Goal: Transaction & Acquisition: Purchase product/service

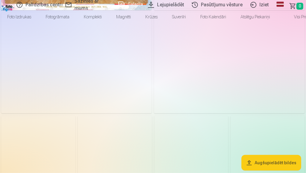
scroll to position [72, 0]
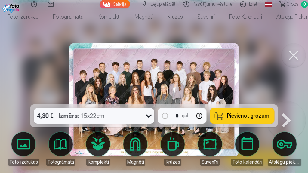
click at [243, 117] on span "Pievienot grozam" at bounding box center [248, 115] width 42 height 5
click at [256, 92] on div at bounding box center [154, 86] width 308 height 173
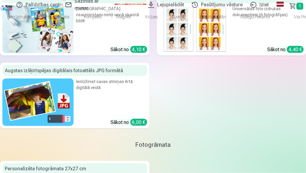
scroll to position [602, 0]
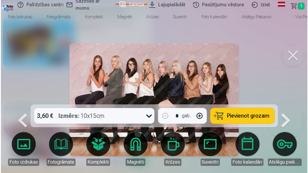
scroll to position [603, 0]
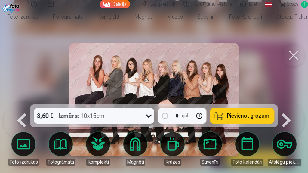
click at [240, 115] on span "Pievienot grozam" at bounding box center [248, 115] width 42 height 5
click at [247, 89] on div at bounding box center [154, 86] width 308 height 173
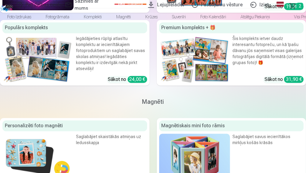
scroll to position [866, 0]
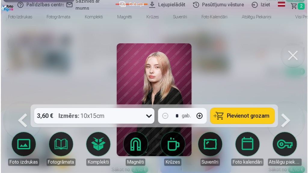
scroll to position [869, 0]
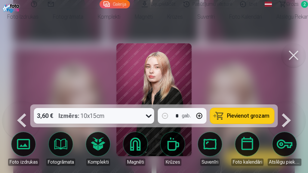
click at [253, 115] on span "Pievienot grozam" at bounding box center [248, 115] width 42 height 5
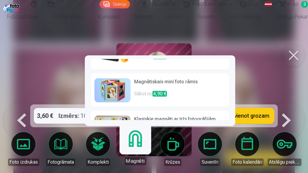
scroll to position [0, 0]
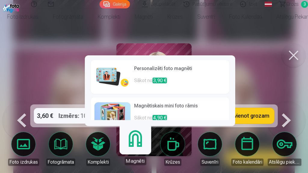
click at [153, 78] on p "Sākot no 3,90 €" at bounding box center [179, 83] width 91 height 12
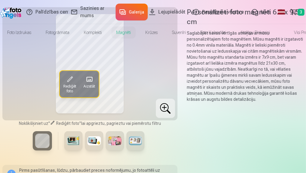
click at [70, 94] on span "Rediģēt foto" at bounding box center [69, 89] width 13 height 10
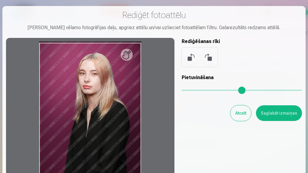
click at [131, 58] on div at bounding box center [90, 117] width 168 height 159
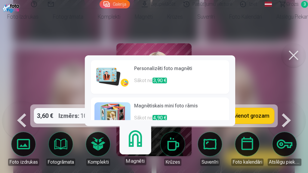
click at [151, 67] on h6 "Personalizēti foto magnēti" at bounding box center [179, 71] width 91 height 12
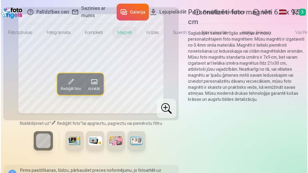
scroll to position [869, 0]
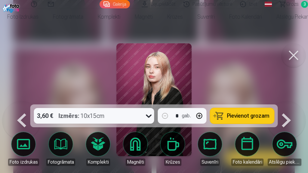
click at [170, 98] on img at bounding box center [153, 99] width 75 height 113
click at [137, 147] on link "Magnēti" at bounding box center [135, 149] width 34 height 34
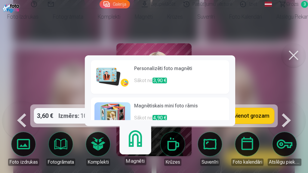
click at [160, 81] on span "3,90 €" at bounding box center [159, 81] width 14 height 6
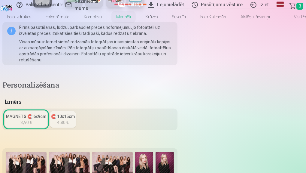
scroll to position [168, 0]
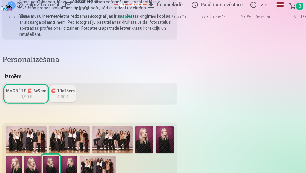
click at [22, 156] on img at bounding box center [14, 168] width 16 height 24
click at [175, 125] on div at bounding box center [90, 153] width 171 height 56
click at [77, 156] on img at bounding box center [69, 168] width 16 height 24
click at [22, 156] on img at bounding box center [14, 168] width 16 height 24
click at [40, 156] on img at bounding box center [32, 168] width 16 height 24
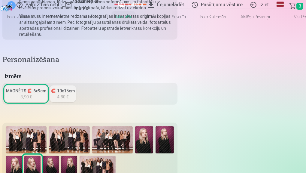
click at [77, 156] on img at bounding box center [69, 168] width 16 height 24
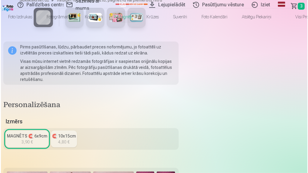
scroll to position [120, 0]
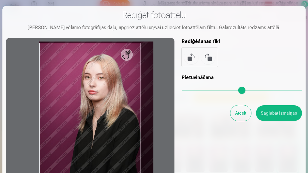
drag, startPoint x: 184, startPoint y: 91, endPoint x: 189, endPoint y: 89, distance: 5.7
click at [189, 90] on input "range" at bounding box center [242, 90] width 120 height 1
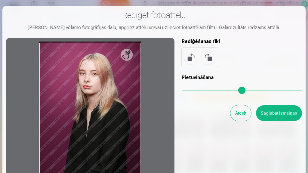
drag, startPoint x: 191, startPoint y: 88, endPoint x: 181, endPoint y: 88, distance: 10.5
click at [182, 90] on input "range" at bounding box center [242, 90] width 120 height 1
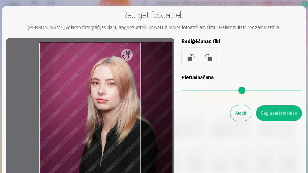
drag, startPoint x: 187, startPoint y: 86, endPoint x: 198, endPoint y: 89, distance: 11.7
type input "****"
click at [198, 90] on input "range" at bounding box center [242, 90] width 120 height 1
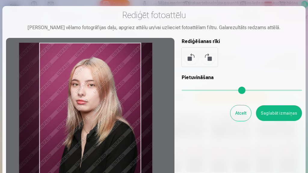
drag, startPoint x: 95, startPoint y: 108, endPoint x: 75, endPoint y: 112, distance: 20.5
click at [75, 112] on div at bounding box center [90, 117] width 168 height 159
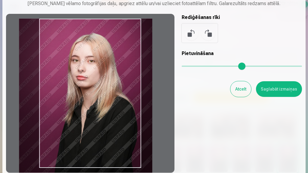
scroll to position [48, 0]
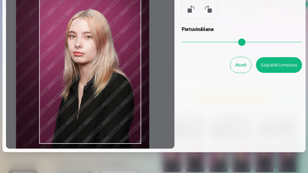
drag, startPoint x: 100, startPoint y: 100, endPoint x: 97, endPoint y: 100, distance: 3.1
click at [97, 100] on div at bounding box center [90, 69] width 168 height 159
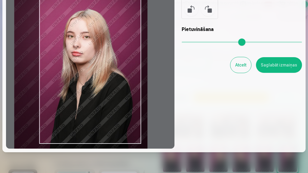
click at [95, 101] on div at bounding box center [90, 69] width 168 height 159
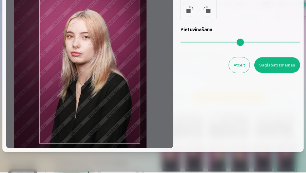
scroll to position [24, 0]
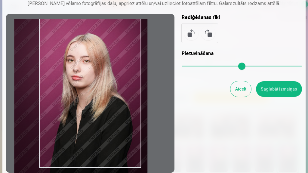
click at [269, 92] on button "Saglabāt izmaiņas" at bounding box center [279, 89] width 46 height 16
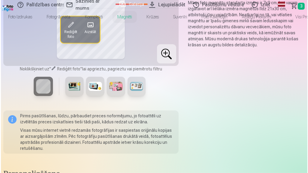
scroll to position [72, 0]
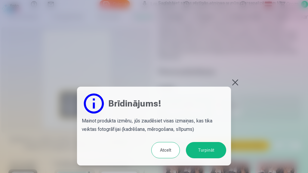
click at [214, 147] on button "Turpināt" at bounding box center [206, 150] width 40 height 16
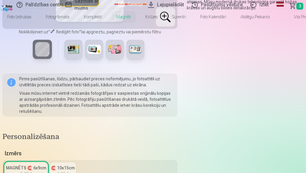
scroll to position [96, 0]
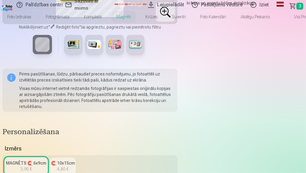
click at [48, 158] on link "MAGNĒTS 🧲 6x9cm 3,90 €" at bounding box center [26, 166] width 43 height 17
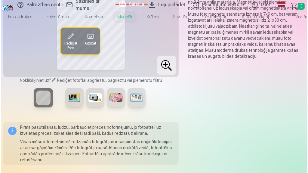
scroll to position [72, 0]
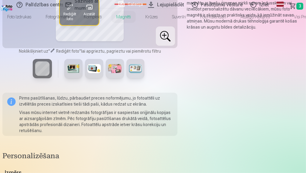
click at [69, 22] on span "Rediģēt foto" at bounding box center [69, 17] width 13 height 10
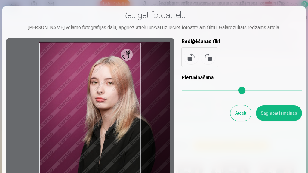
drag, startPoint x: 185, startPoint y: 91, endPoint x: 197, endPoint y: 93, distance: 11.6
click at [197, 91] on input "range" at bounding box center [242, 90] width 120 height 1
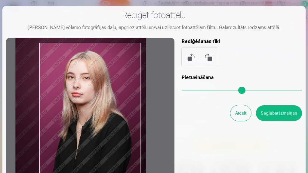
drag, startPoint x: 114, startPoint y: 96, endPoint x: 91, endPoint y: 91, distance: 24.3
click at [91, 91] on div at bounding box center [90, 117] width 168 height 159
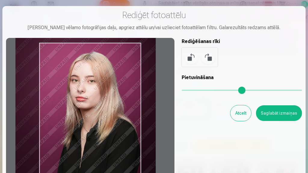
drag, startPoint x: 196, startPoint y: 90, endPoint x: 201, endPoint y: 91, distance: 5.5
click at [201, 91] on input "range" at bounding box center [242, 90] width 120 height 1
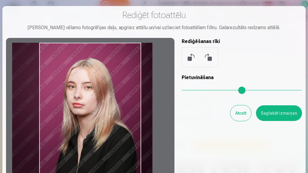
drag, startPoint x: 105, startPoint y: 94, endPoint x: 101, endPoint y: 124, distance: 30.9
click at [101, 124] on div at bounding box center [90, 117] width 168 height 159
type input "****"
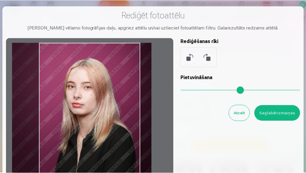
scroll to position [48, 0]
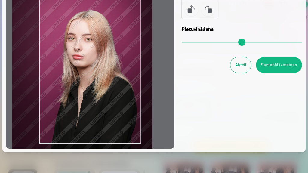
click at [270, 66] on button "Saglabāt izmaiņas" at bounding box center [279, 65] width 46 height 16
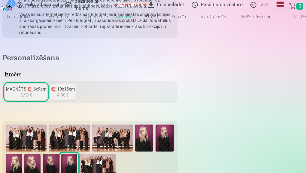
scroll to position [168, 0]
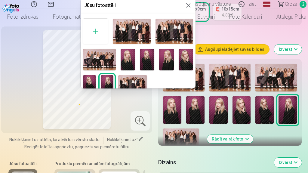
click at [185, 6] on button at bounding box center [188, 5] width 7 height 7
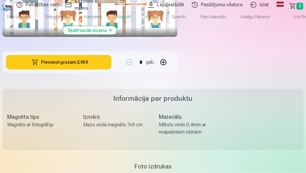
scroll to position [505, 0]
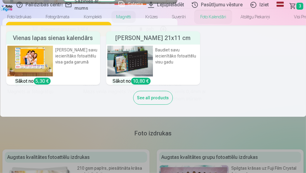
click at [228, 21] on link "Foto kalendāri" at bounding box center [213, 16] width 40 height 17
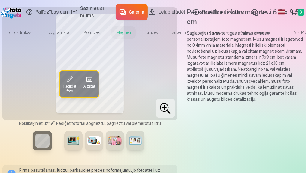
click at [76, 97] on button "Rediģēt foto" at bounding box center [70, 84] width 20 height 26
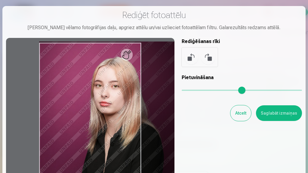
drag, startPoint x: 186, startPoint y: 91, endPoint x: 202, endPoint y: 90, distance: 16.9
click at [202, 90] on input "range" at bounding box center [242, 90] width 120 height 1
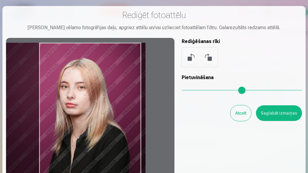
drag, startPoint x: 126, startPoint y: 104, endPoint x: 92, endPoint y: 108, distance: 34.2
click at [92, 108] on div at bounding box center [90, 117] width 168 height 159
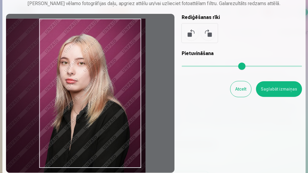
scroll to position [69, 0]
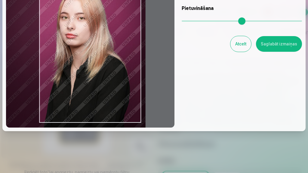
drag, startPoint x: 107, startPoint y: 96, endPoint x: 107, endPoint y: 118, distance: 22.3
click at [107, 118] on div at bounding box center [90, 48] width 168 height 159
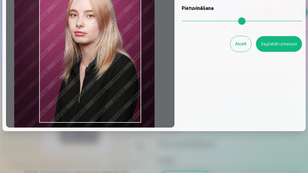
type input "****"
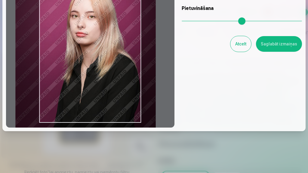
drag, startPoint x: 110, startPoint y: 54, endPoint x: 120, endPoint y: 52, distance: 10.3
click at [120, 52] on div at bounding box center [90, 48] width 168 height 159
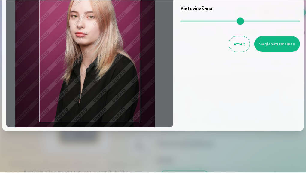
scroll to position [0, 0]
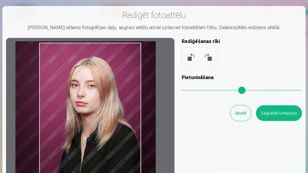
click at [287, 111] on button "Saglabāt izmaiņas" at bounding box center [279, 113] width 46 height 16
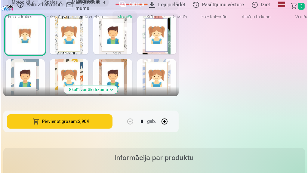
scroll to position [433, 0]
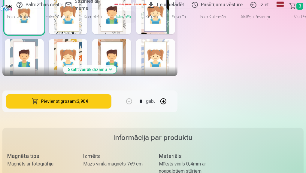
click at [112, 94] on button "Pievienot grozam : 3,90 €" at bounding box center [59, 101] width 106 height 14
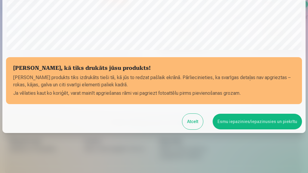
scroll to position [182, 0]
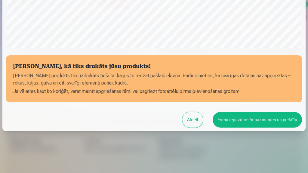
click at [248, 117] on button "Esmu iepazinies/iepazinusies un piekrītu" at bounding box center [257, 120] width 89 height 16
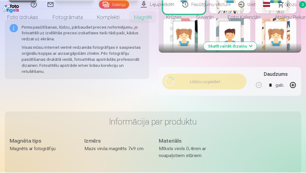
scroll to position [181, 0]
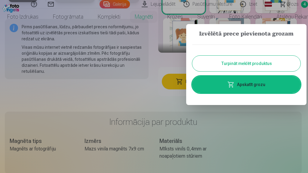
click at [242, 91] on link "Apskatīt grozu" at bounding box center [246, 84] width 108 height 17
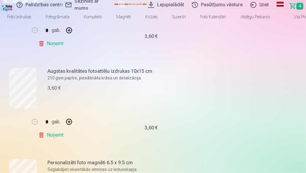
scroll to position [241, 0]
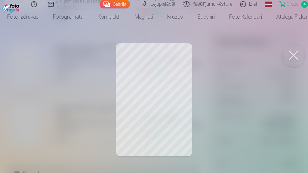
click at [153, 129] on div at bounding box center [154, 86] width 308 height 173
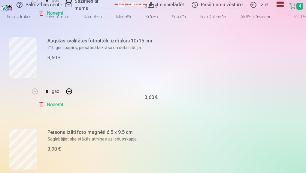
click at [66, 99] on link "Noņemt" at bounding box center [51, 105] width 27 height 12
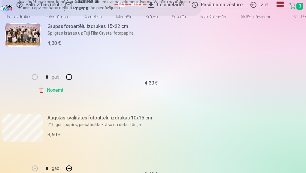
scroll to position [0, 0]
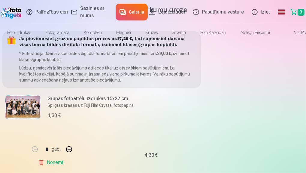
click at [123, 10] on link "Galerija" at bounding box center [132, 12] width 32 height 17
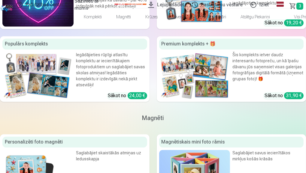
scroll to position [938, 0]
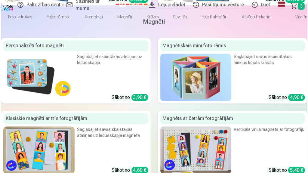
scroll to position [943, 0]
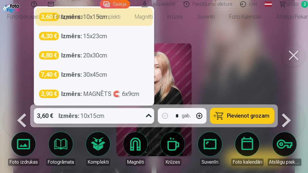
click at [148, 117] on icon at bounding box center [149, 116] width 10 height 10
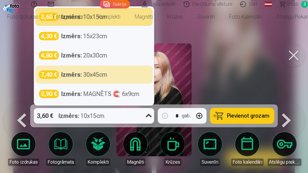
click at [232, 60] on div at bounding box center [154, 86] width 308 height 173
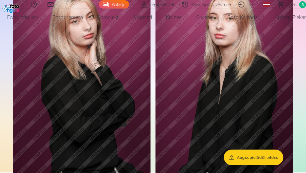
scroll to position [938, 0]
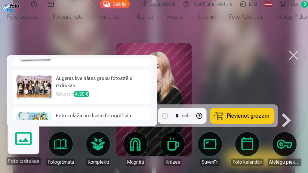
scroll to position [3, 0]
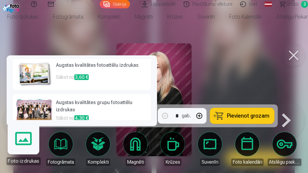
click at [68, 75] on p "Sākot no 3,60 €" at bounding box center [101, 80] width 91 height 12
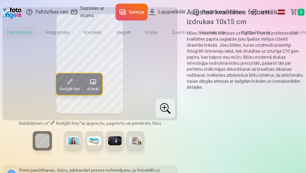
click at [65, 87] on span at bounding box center [70, 82] width 10 height 10
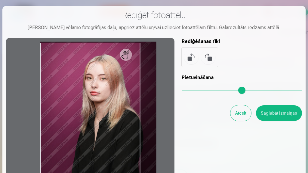
drag, startPoint x: 187, startPoint y: 89, endPoint x: 201, endPoint y: 94, distance: 14.6
click at [201, 91] on input "range" at bounding box center [242, 90] width 120 height 1
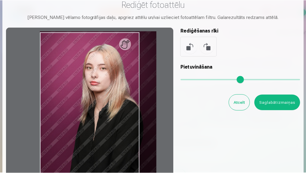
scroll to position [24, 0]
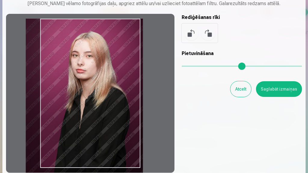
type input "****"
drag, startPoint x: 133, startPoint y: 109, endPoint x: 118, endPoint y: 117, distance: 16.3
click at [118, 117] on div at bounding box center [90, 93] width 168 height 159
click at [281, 93] on button "Saglabāt izmaiņas" at bounding box center [279, 89] width 46 height 16
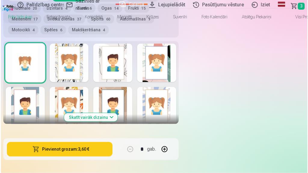
scroll to position [481, 0]
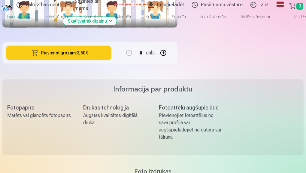
click at [171, 57] on button "button" at bounding box center [163, 53] width 14 height 14
type input "*"
click at [112, 56] on button "Pievienot grozam : 7,20 €" at bounding box center [59, 53] width 106 height 14
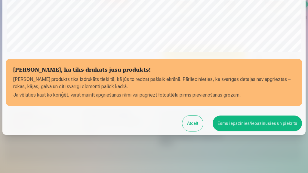
scroll to position [182, 0]
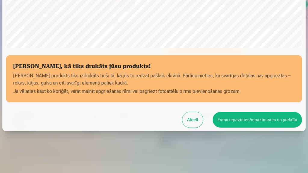
click at [235, 119] on button "Esmu iepazinies/iepazinusies un piekrītu" at bounding box center [257, 120] width 89 height 16
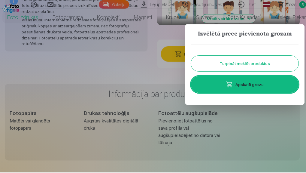
scroll to position [181, 0]
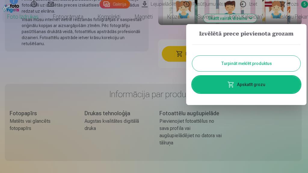
click at [266, 130] on div at bounding box center [154, 86] width 308 height 173
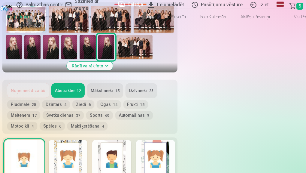
scroll to position [168, 0]
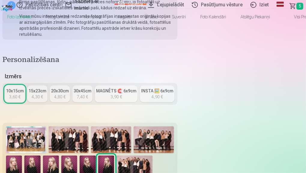
click at [300, 6] on link "Grozs 5" at bounding box center [296, 6] width 19 height 10
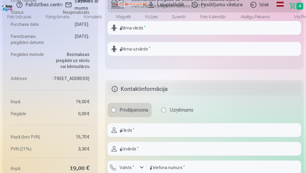
scroll to position [505, 0]
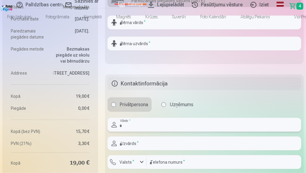
click at [108, 119] on input "text" at bounding box center [205, 125] width 194 height 14
type input "****"
click at [146, 137] on input "text" at bounding box center [205, 144] width 194 height 14
type input "****"
click at [147, 155] on input "number" at bounding box center [224, 162] width 155 height 14
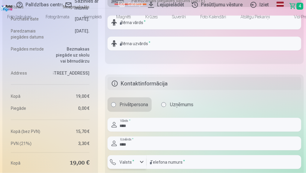
click at [138, 158] on div "button" at bounding box center [141, 161] width 7 height 7
click at [147, 155] on input "number" at bounding box center [224, 162] width 155 height 14
type input "********"
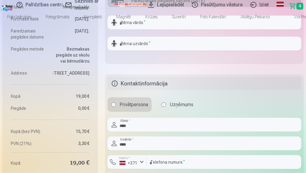
type input "**********"
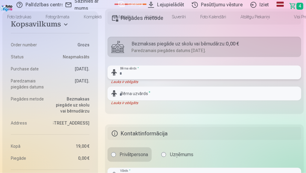
scroll to position [454, 0]
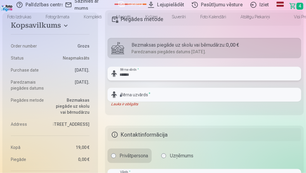
type input "******"
drag, startPoint x: 31, startPoint y: 79, endPoint x: 37, endPoint y: 81, distance: 6.2
click at [108, 88] on input "text" at bounding box center [205, 95] width 194 height 14
type input "****"
click at [177, 86] on fieldset "Piegādes metode Bezmaksas piegāde uz skolu vai bērnudārzu : 0,00 € Paredzamais …" at bounding box center [204, 62] width 199 height 105
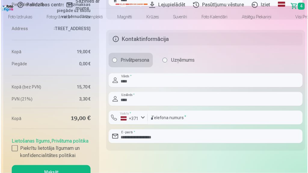
scroll to position [550, 0]
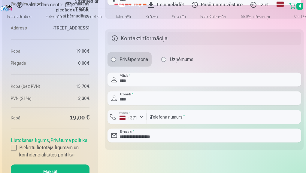
click at [90, 165] on button "Maksāt" at bounding box center [50, 172] width 79 height 14
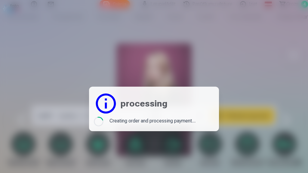
scroll to position [938, 0]
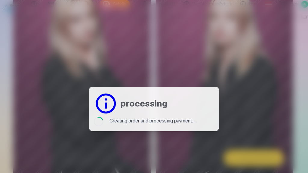
click at [186, 101] on header "processing" at bounding box center [154, 103] width 120 height 24
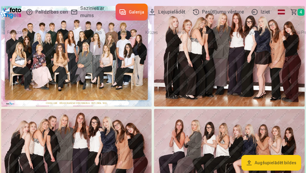
click at [293, 10] on span "Grozs" at bounding box center [293, 11] width 0 height 7
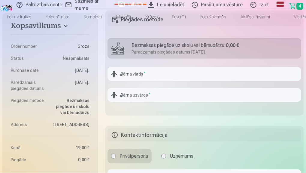
scroll to position [481, 0]
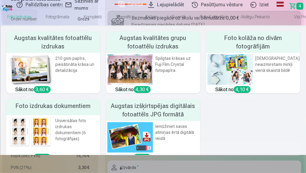
click at [39, 27] on div "Augstas kvalitātes fotoattēlu izdrukas 210 gsm papīrs, piesātināta krāsa un det…" at bounding box center [153, 109] width 306 height 168
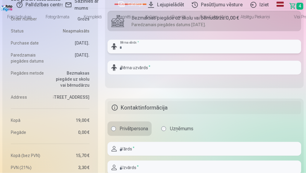
click at [108, 40] on input "text" at bounding box center [205, 47] width 194 height 14
type input "******"
click at [108, 61] on input "text" at bounding box center [205, 68] width 194 height 14
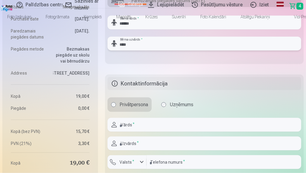
type input "****"
click at [108, 118] on input "text" at bounding box center [205, 125] width 194 height 14
type input "****"
click at [142, 137] on input "text" at bounding box center [205, 144] width 194 height 14
type input "****"
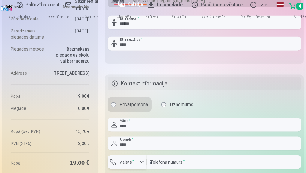
click at [138, 158] on div "button" at bounding box center [141, 161] width 7 height 7
click at [147, 155] on input "number" at bounding box center [224, 162] width 155 height 14
type input "********"
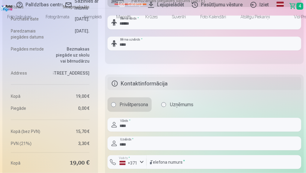
type input "**********"
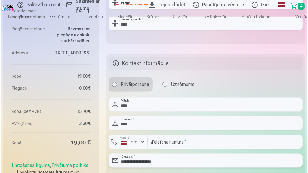
scroll to position [553, 0]
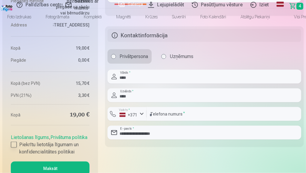
click at [17, 142] on div at bounding box center [14, 145] width 6 height 6
click at [90, 162] on button "Maksāt" at bounding box center [50, 169] width 79 height 14
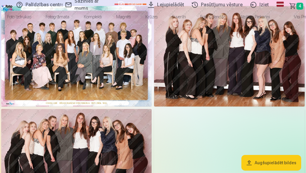
scroll to position [48, 0]
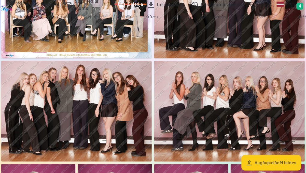
click at [292, 3] on span "Grozs" at bounding box center [292, 5] width 0 height 7
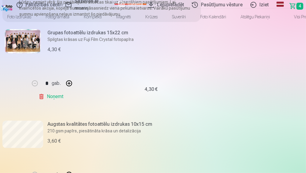
scroll to position [96, 0]
